Goal: Task Accomplishment & Management: Manage account settings

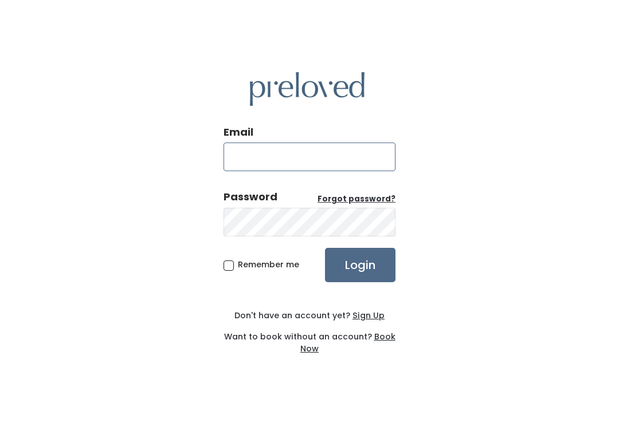
click at [371, 171] on input "Email" at bounding box center [309, 157] width 172 height 29
type input "provo.store@preloved.love"
click at [360, 277] on input "Login" at bounding box center [360, 265] width 70 height 34
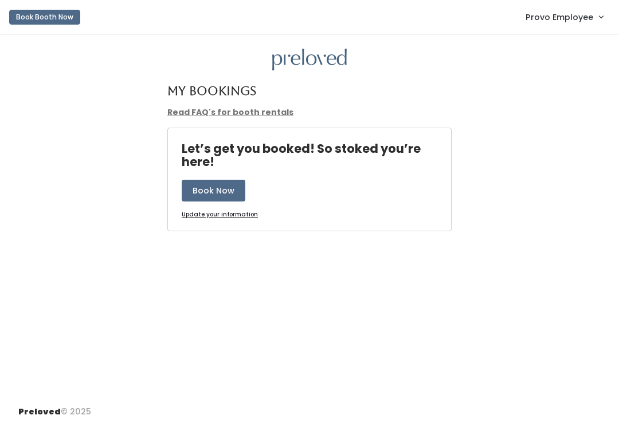
click at [556, 23] on span "Provo Employee" at bounding box center [559, 17] width 68 height 13
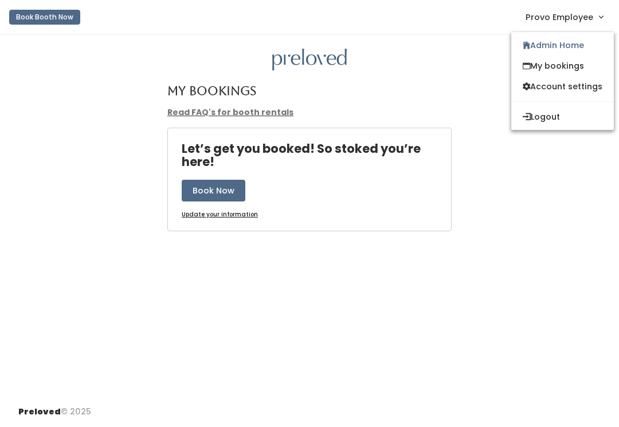
click at [552, 39] on link "Admin Home" at bounding box center [562, 45] width 103 height 21
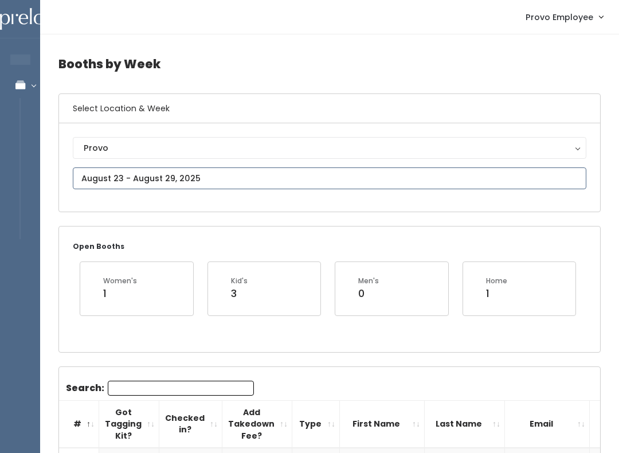
click at [292, 181] on input "text" at bounding box center [329, 178] width 513 height 22
type input "August 16 to August 22"
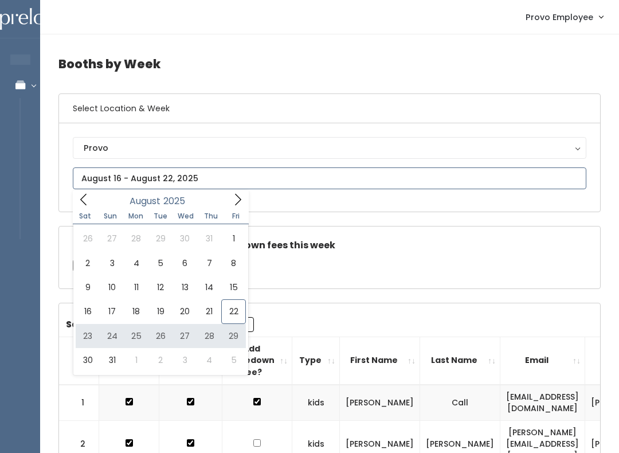
type input "[DATE] to [DATE]"
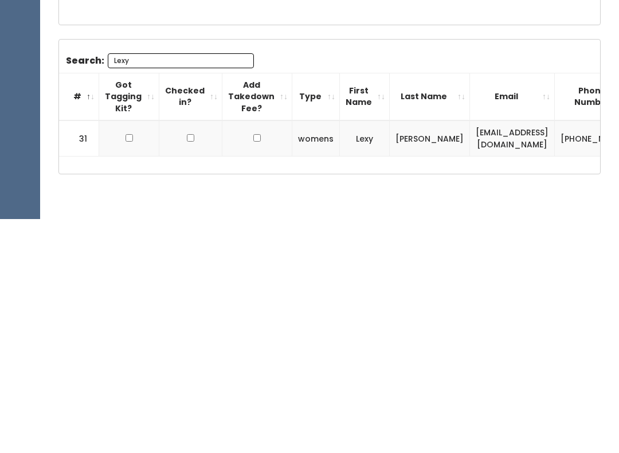
type input "Lexy"
click at [129, 368] on input "checkbox" at bounding box center [128, 371] width 7 height 7
checkbox input "true"
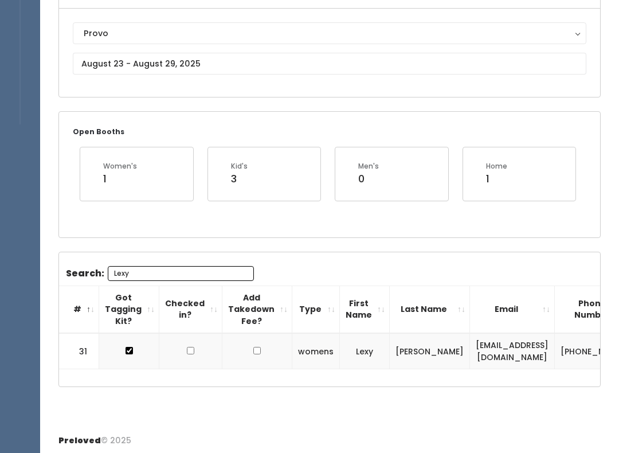
click at [157, 268] on input "Lexy" at bounding box center [181, 273] width 146 height 15
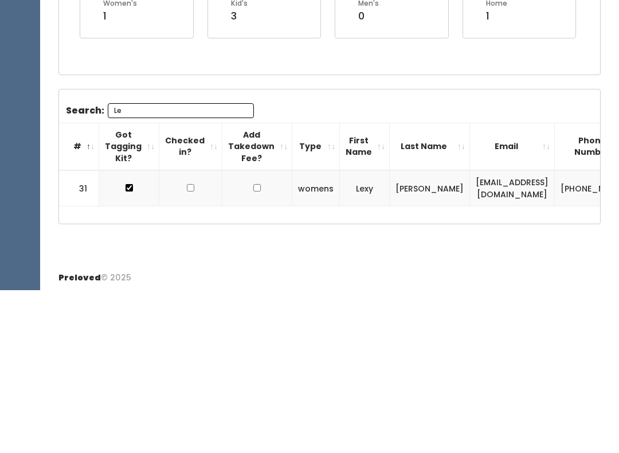
type input "L"
